Goal: Navigation & Orientation: Understand site structure

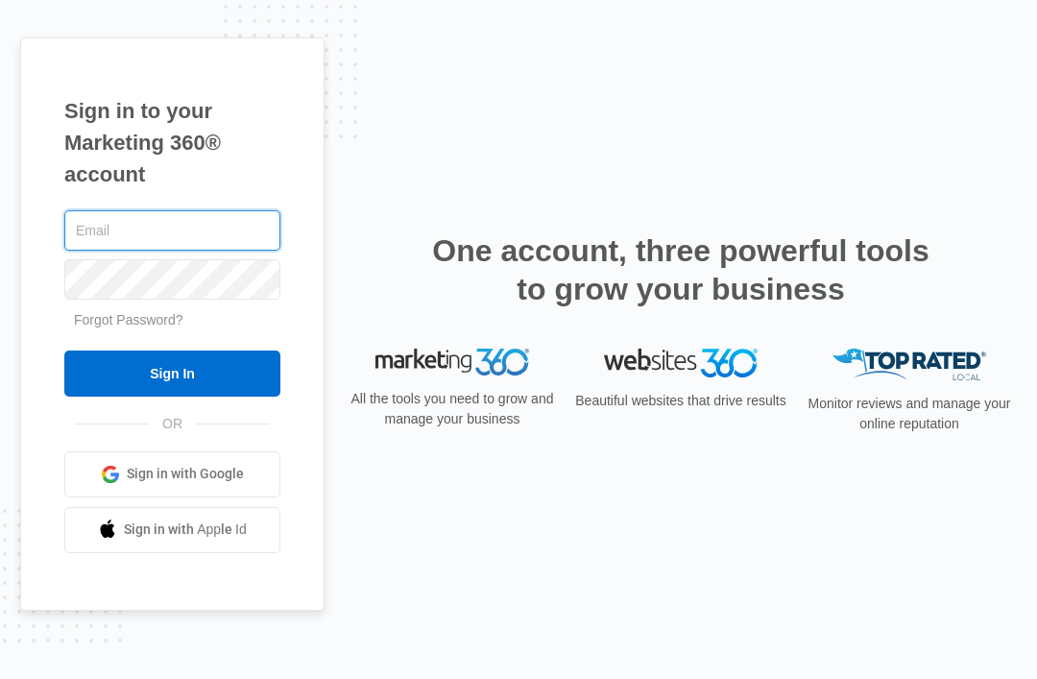
type input "[EMAIL_ADDRESS][DOMAIN_NAME]"
click at [172, 350] on input "Sign In" at bounding box center [172, 373] width 216 height 46
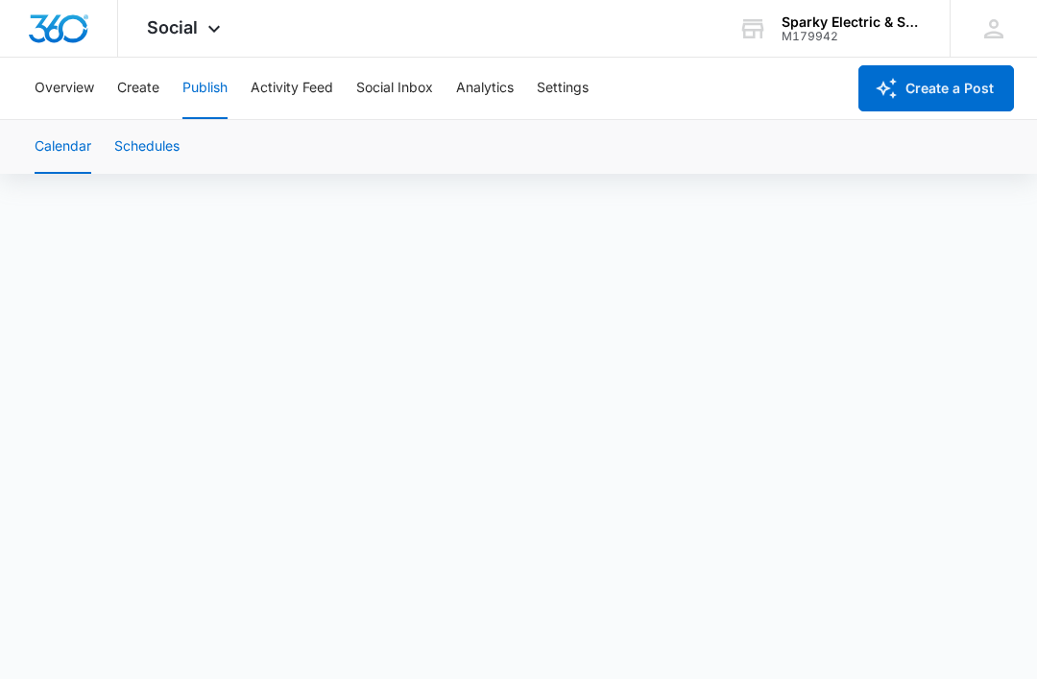
click at [145, 151] on button "Schedules" at bounding box center [146, 147] width 65 height 54
click at [137, 87] on button "Create" at bounding box center [138, 88] width 42 height 61
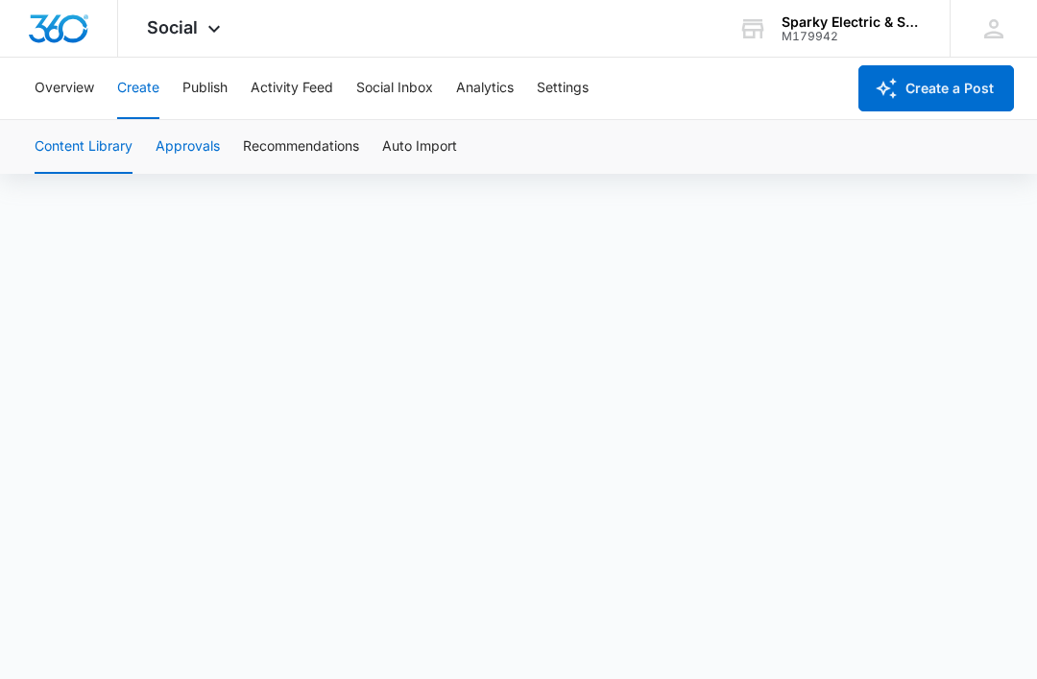
click at [205, 139] on button "Approvals" at bounding box center [188, 147] width 64 height 54
click at [143, 108] on button "Create" at bounding box center [138, 88] width 42 height 61
click at [378, 90] on button "Social Inbox" at bounding box center [394, 88] width 77 height 61
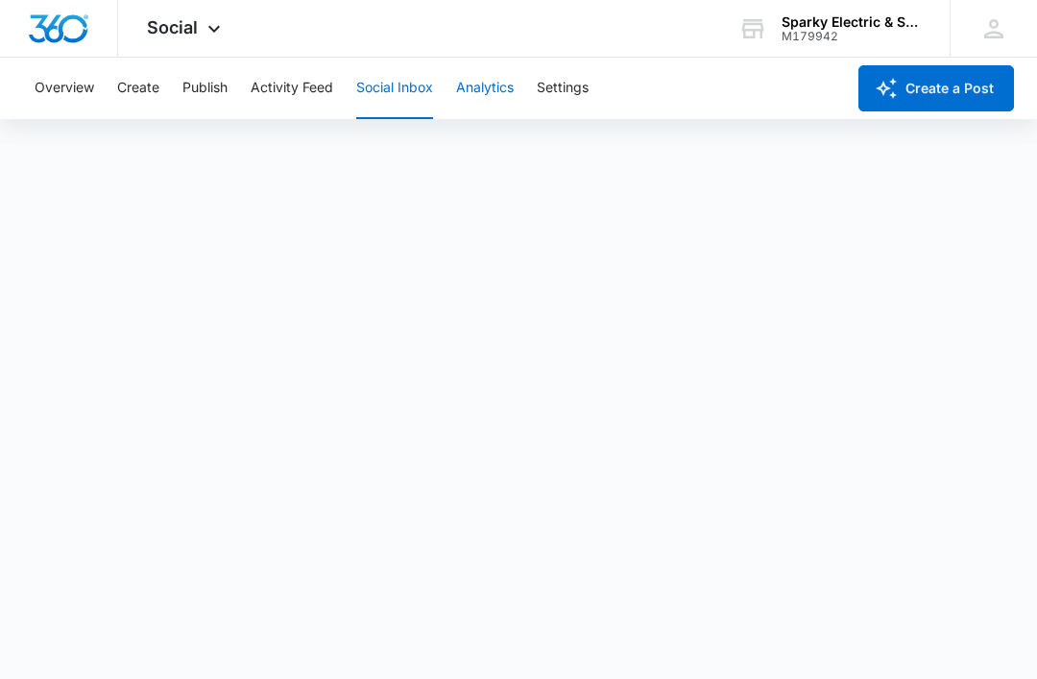
click at [467, 89] on button "Analytics" at bounding box center [485, 88] width 58 height 61
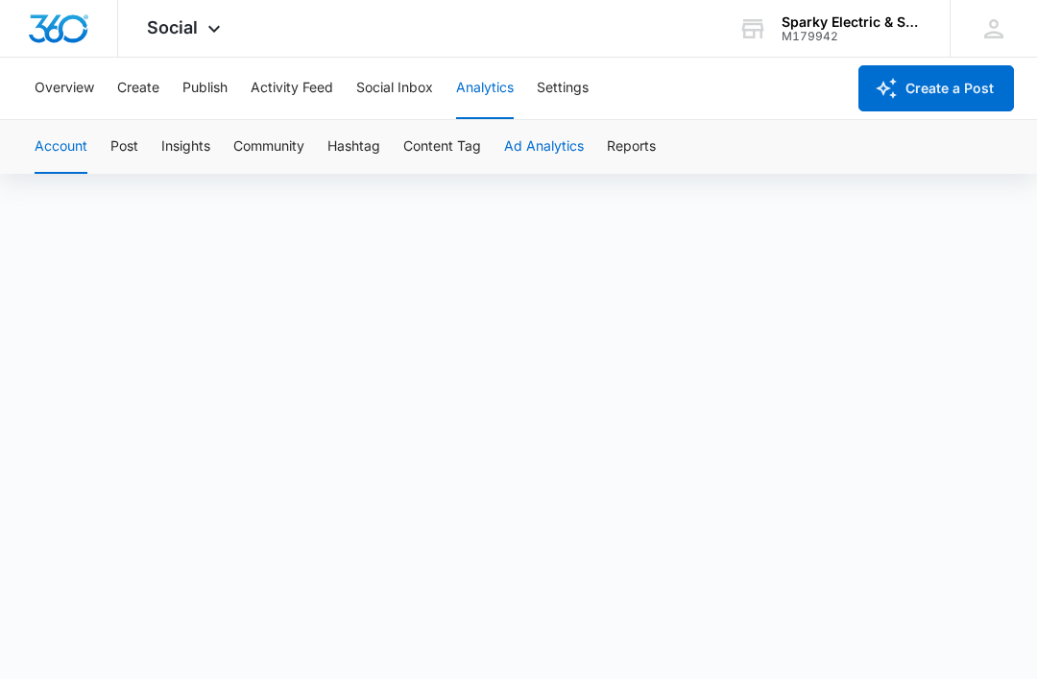
click at [551, 141] on button "Ad Analytics" at bounding box center [544, 147] width 80 height 54
click at [469, 148] on button "Content Tag" at bounding box center [442, 147] width 78 height 54
click at [348, 141] on button "Hashtag" at bounding box center [353, 147] width 53 height 54
click at [276, 138] on button "Community" at bounding box center [268, 147] width 71 height 54
click at [203, 150] on button "Insights" at bounding box center [185, 147] width 49 height 54
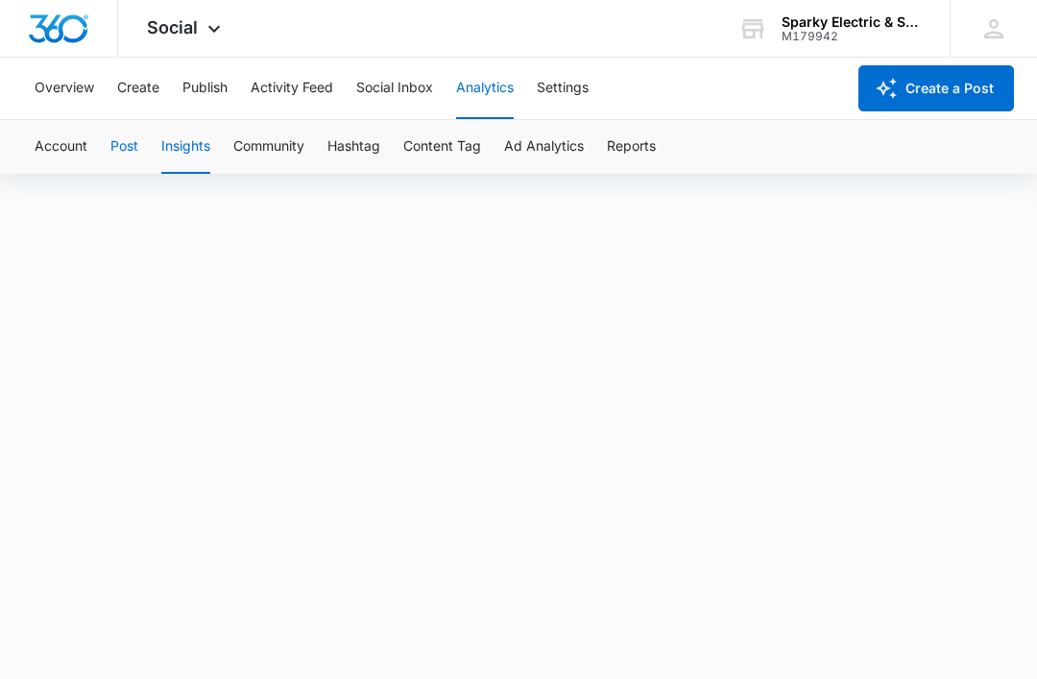
click at [131, 157] on button "Post" at bounding box center [124, 147] width 28 height 54
click at [236, 102] on div "Overview Create Publish Activity Feed Social Inbox Analytics Settings" at bounding box center [434, 88] width 822 height 61
click at [221, 93] on button "Publish" at bounding box center [204, 88] width 45 height 61
